Goal: Task Accomplishment & Management: Manage account settings

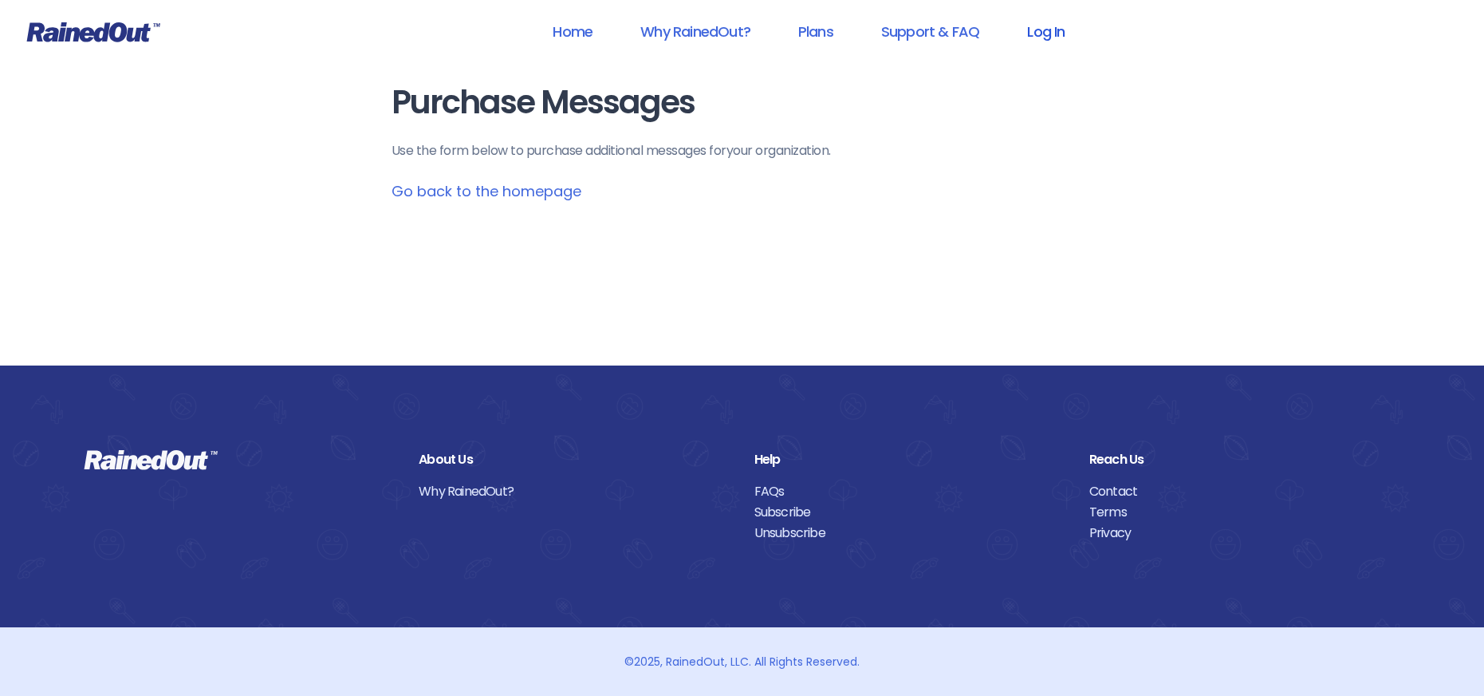
click at [1052, 32] on link "Log In" at bounding box center [1046, 32] width 79 height 36
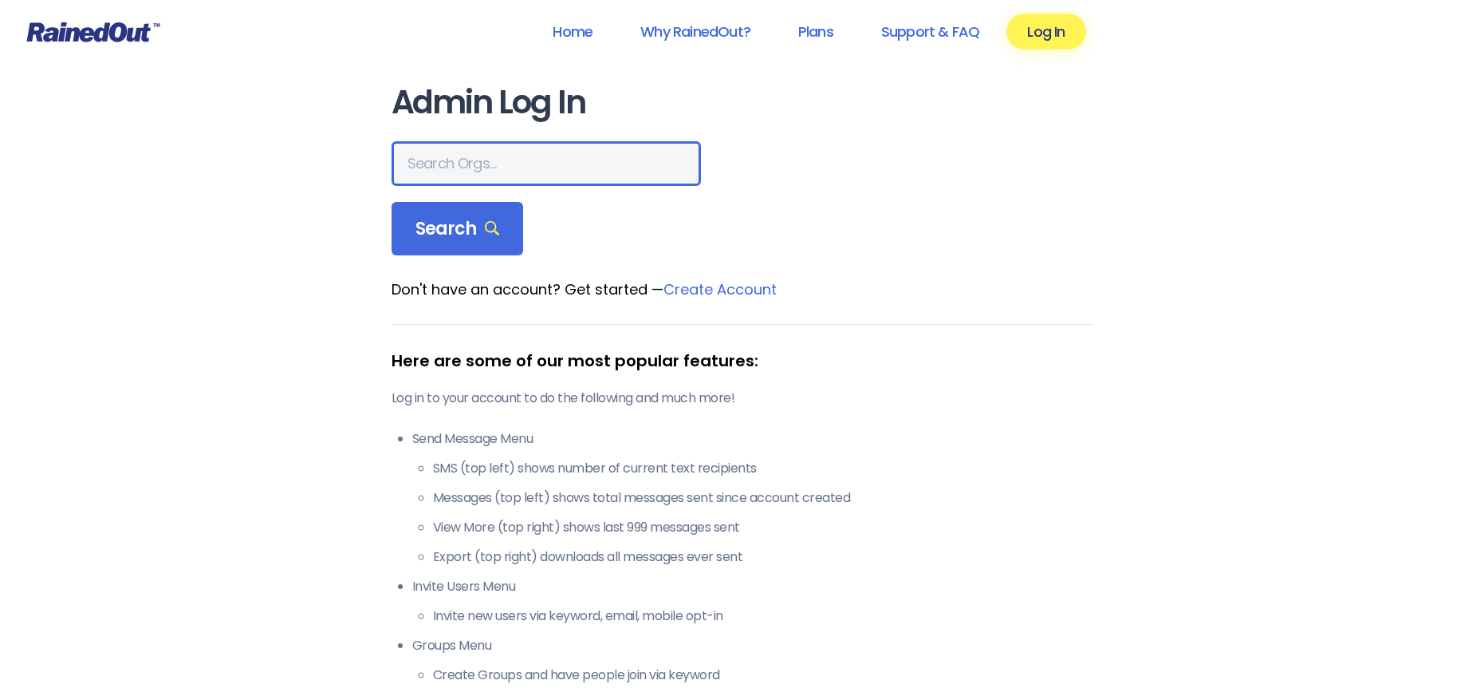
click at [433, 161] on input "text" at bounding box center [546, 163] width 309 height 45
type input "[PERSON_NAME] allegiance"
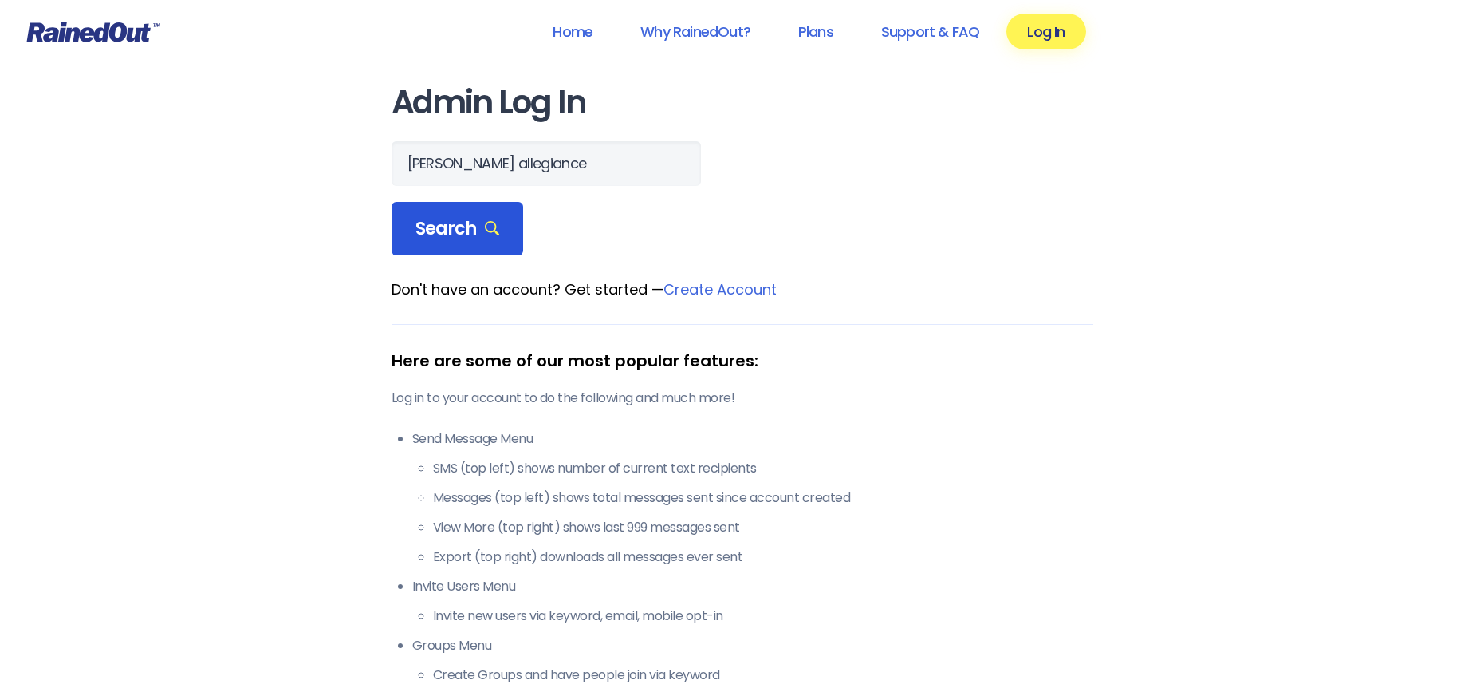
click at [432, 224] on span "Search" at bounding box center [458, 229] width 85 height 22
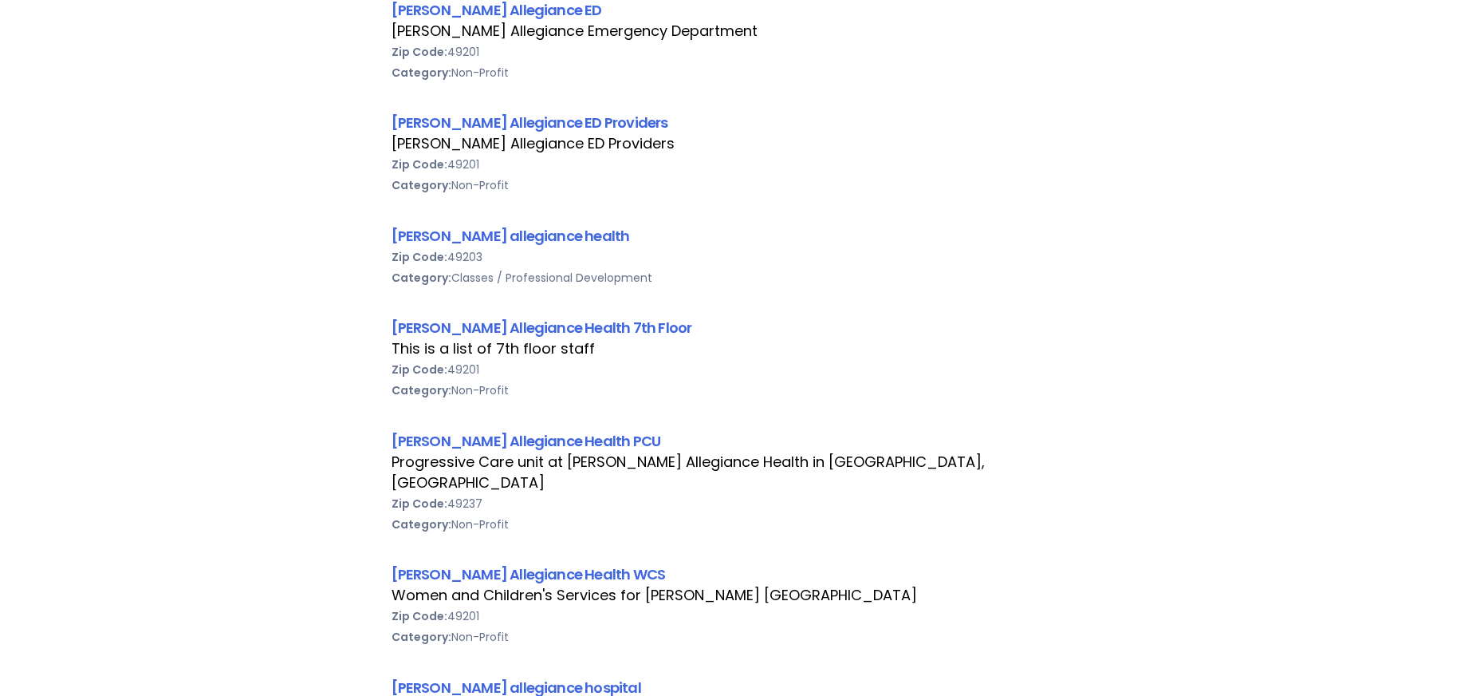
scroll to position [798, 0]
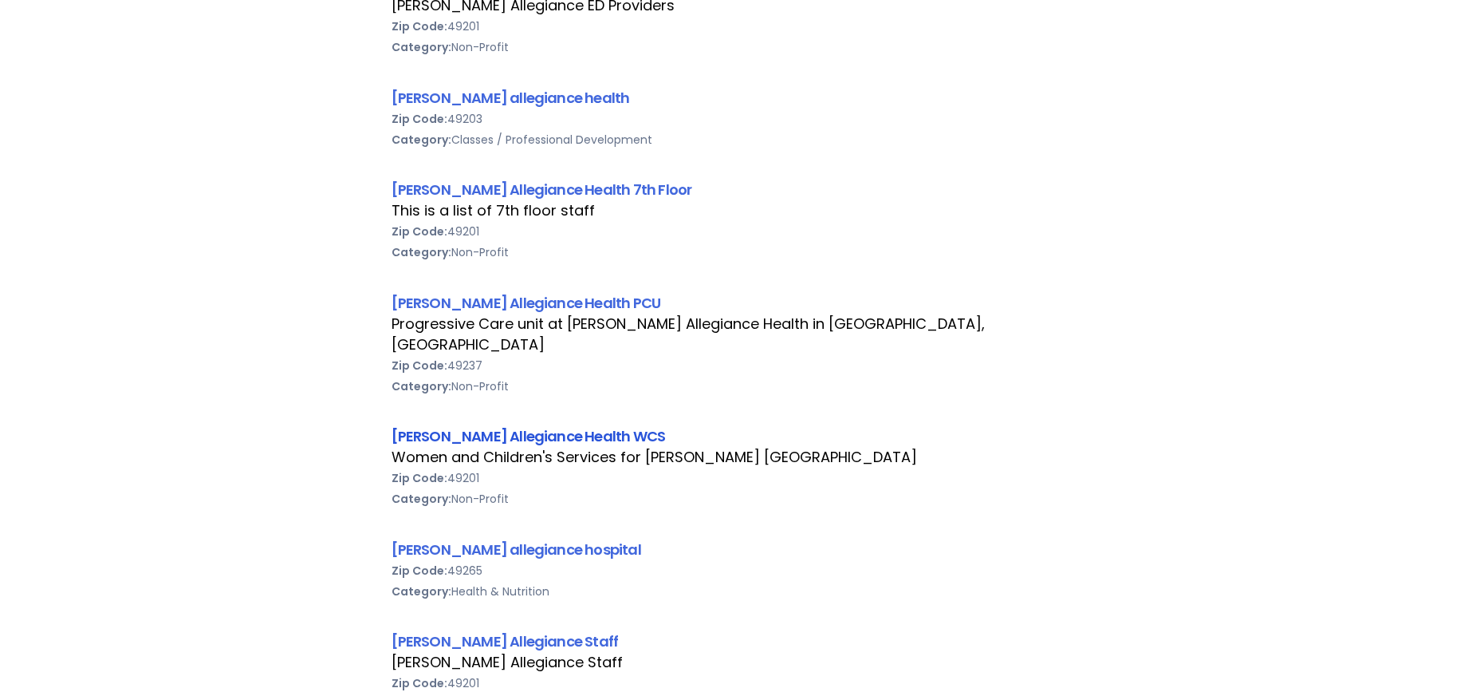
click at [483, 426] on link "[PERSON_NAME] Allegiance Health WCS" at bounding box center [529, 436] width 274 height 20
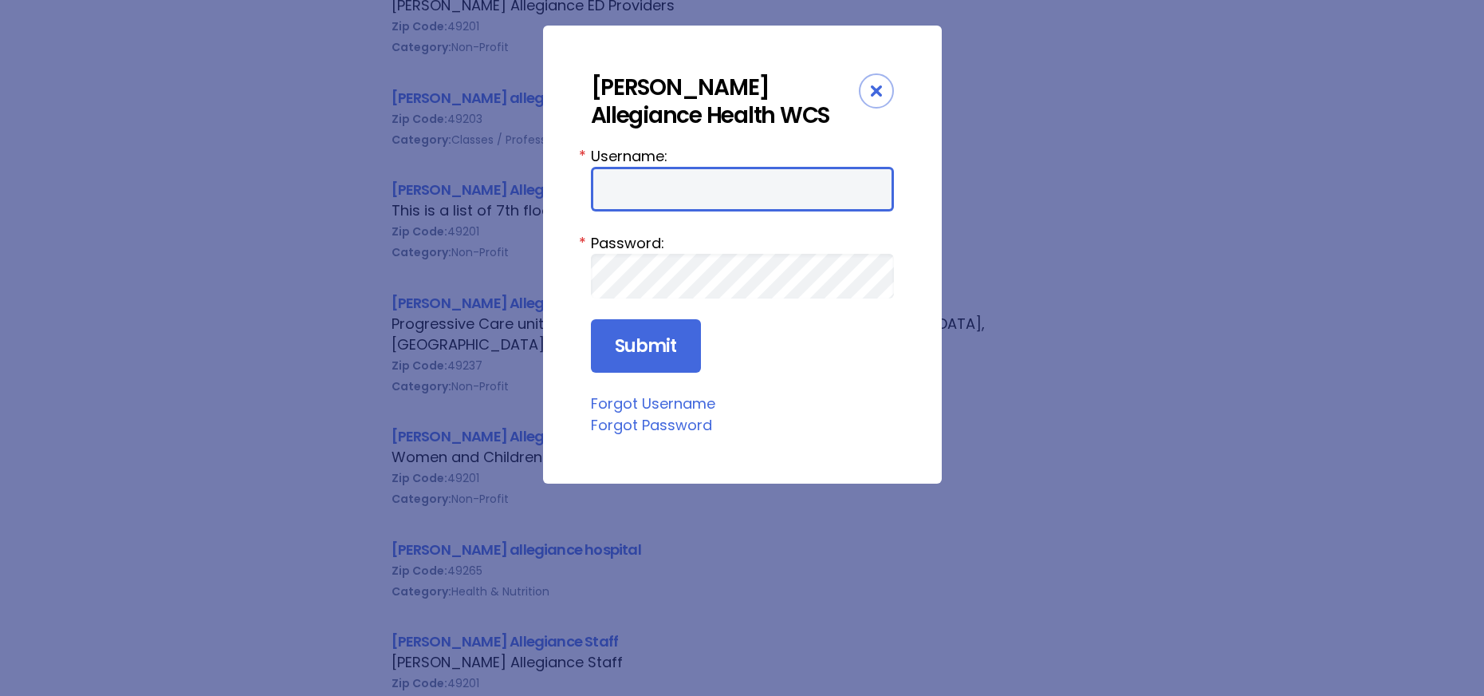
click at [622, 184] on input "Username:" at bounding box center [742, 189] width 303 height 45
type input "aprevos1"
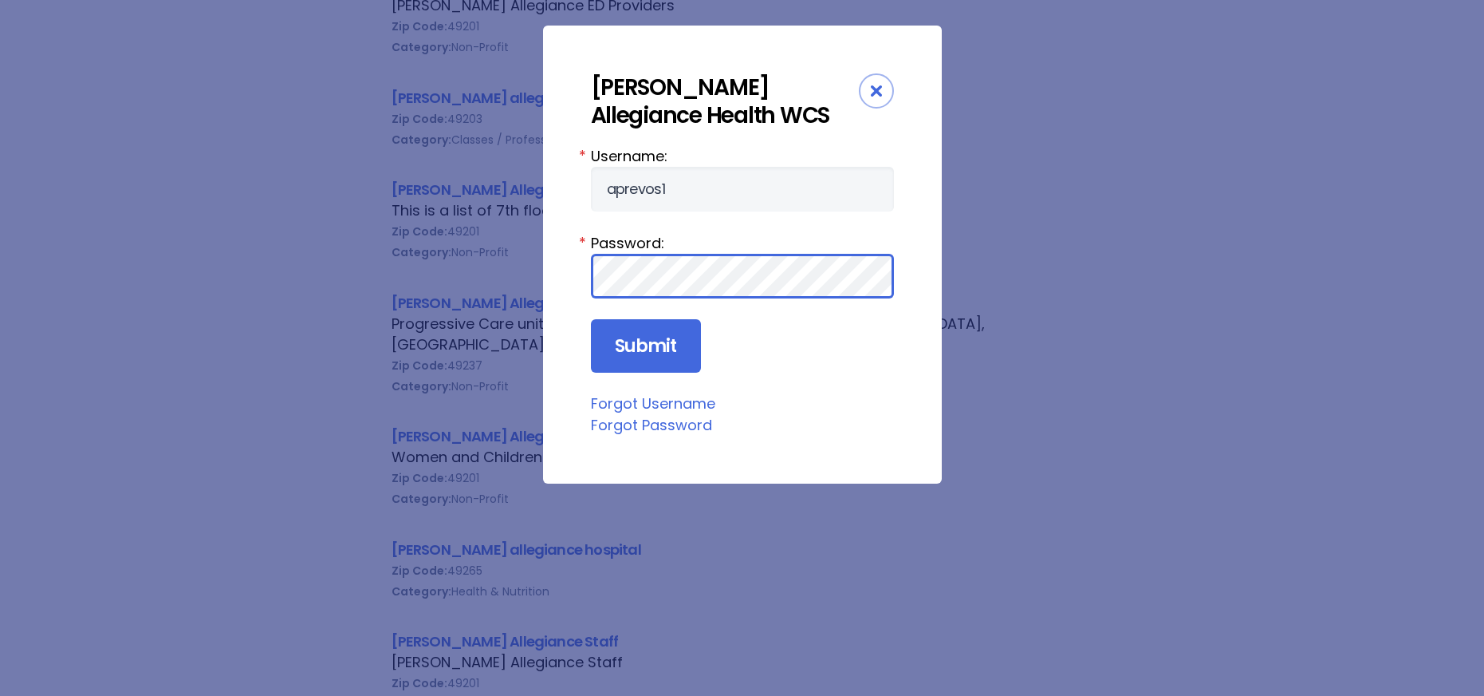
click at [591, 319] on input "Submit" at bounding box center [646, 346] width 110 height 54
